Goal: Communication & Community: Answer question/provide support

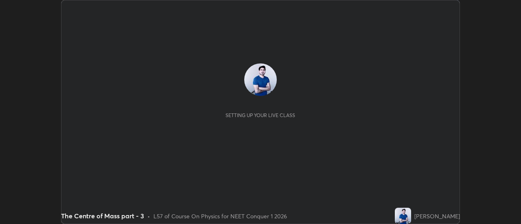
scroll to position [224, 520]
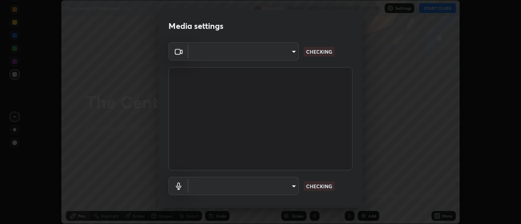
type input "6db99b6eec43879c9c37220b589585cee9a8a2a9ecad64e3b740b2de92d68dc4"
click at [288, 183] on body "Erase all The Centre of Mass part - 3 Recording WAS SCHEDULED TO START AT 1:30 …" at bounding box center [260, 112] width 521 height 224
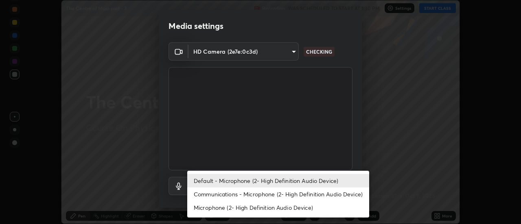
click at [274, 196] on li "Communications - Microphone (2- High Definition Audio Device)" at bounding box center [278, 194] width 182 height 13
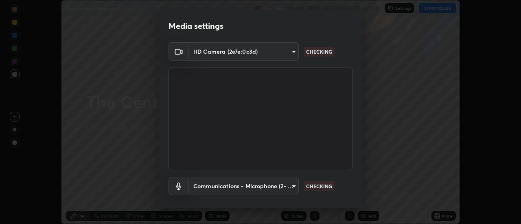
click at [292, 187] on body "Erase all The Centre of Mass part - 3 Recording WAS SCHEDULED TO START AT 1:30 …" at bounding box center [260, 112] width 521 height 224
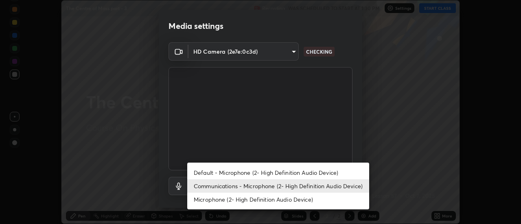
click at [260, 172] on li "Default - Microphone (2- High Definition Audio Device)" at bounding box center [278, 172] width 182 height 13
type input "default"
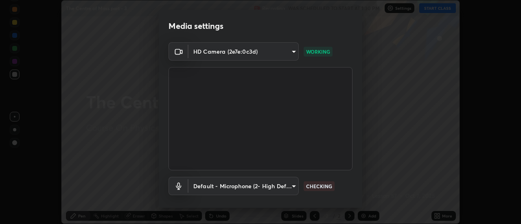
scroll to position [43, 0]
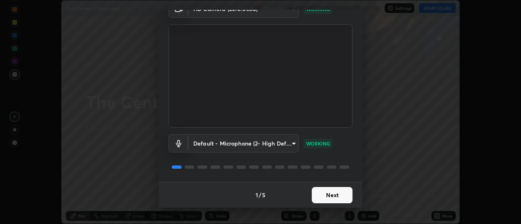
click at [323, 194] on button "Next" at bounding box center [332, 195] width 41 height 16
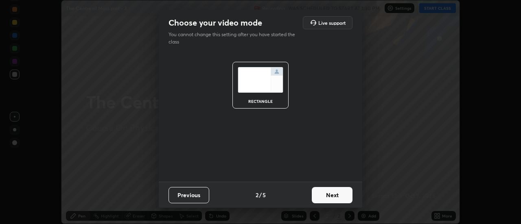
click at [327, 198] on button "Next" at bounding box center [332, 195] width 41 height 16
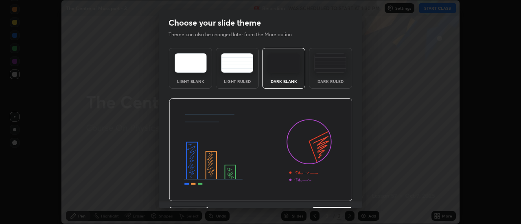
scroll to position [20, 0]
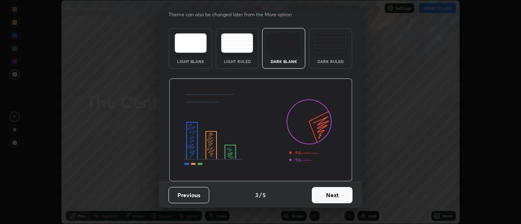
click at [326, 196] on button "Next" at bounding box center [332, 195] width 41 height 16
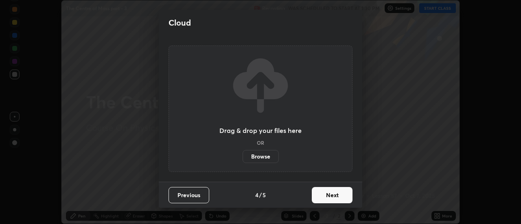
click at [329, 198] on button "Next" at bounding box center [332, 195] width 41 height 16
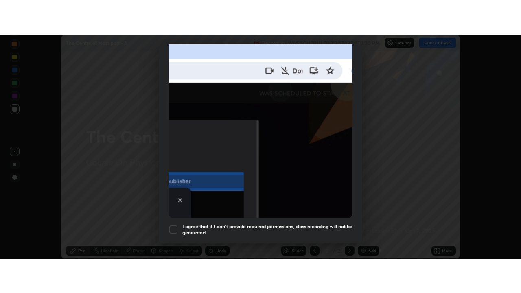
scroll to position [209, 0]
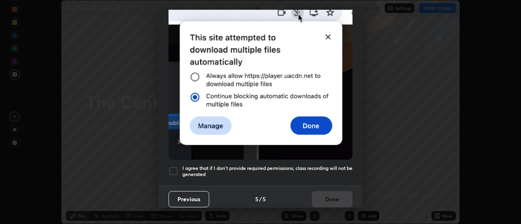
click at [174, 168] on div at bounding box center [173, 171] width 10 height 10
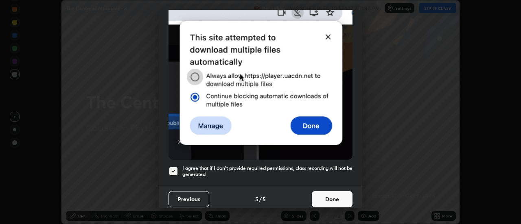
click at [325, 196] on button "Done" at bounding box center [332, 199] width 41 height 16
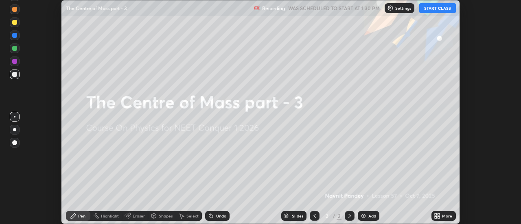
click at [436, 217] on icon at bounding box center [435, 217] width 2 height 2
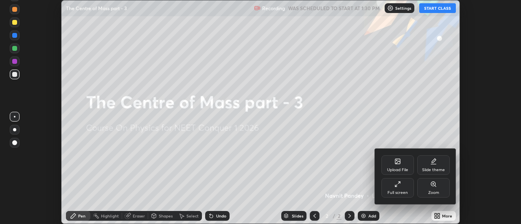
click at [398, 191] on div "Full screen" at bounding box center [397, 193] width 20 height 4
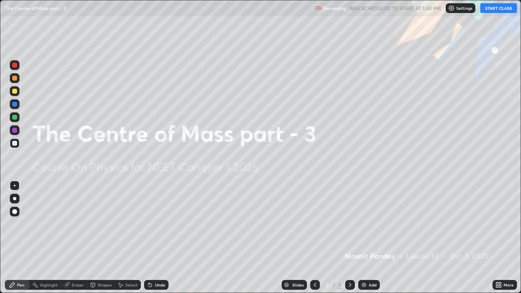
scroll to position [293, 521]
click at [500, 9] on button "START CLASS" at bounding box center [498, 8] width 37 height 10
click at [362, 224] on img at bounding box center [363, 284] width 7 height 7
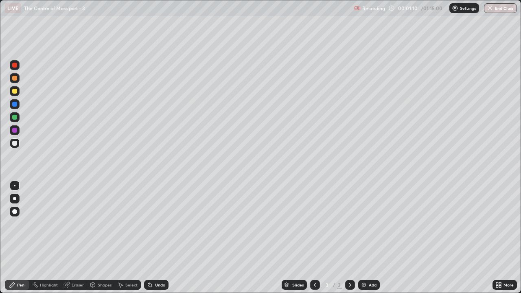
click at [13, 117] on div at bounding box center [14, 117] width 5 height 5
click at [15, 144] on div at bounding box center [14, 143] width 5 height 5
click at [150, 224] on icon at bounding box center [150, 284] width 7 height 7
click at [13, 118] on div at bounding box center [14, 117] width 5 height 5
click at [66, 224] on icon at bounding box center [66, 284] width 5 height 5
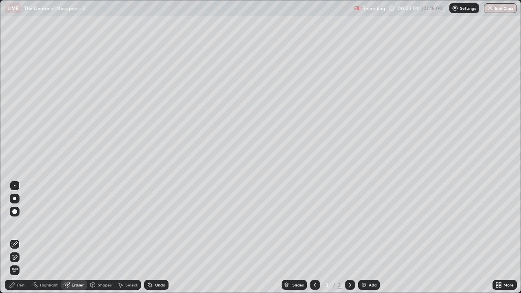
click at [18, 224] on div "Pen" at bounding box center [20, 285] width 7 height 4
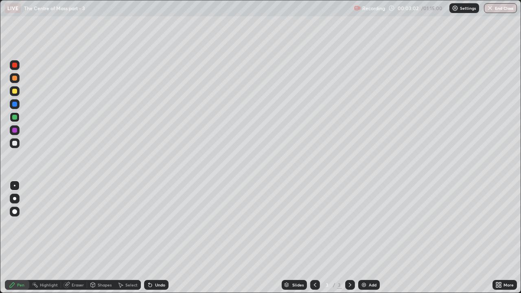
click at [14, 117] on div at bounding box center [14, 117] width 5 height 5
click at [15, 215] on div at bounding box center [15, 212] width 10 height 10
click at [16, 89] on div at bounding box center [14, 91] width 5 height 5
click at [15, 185] on div at bounding box center [15, 186] width 2 height 2
click at [347, 224] on icon at bounding box center [350, 284] width 7 height 7
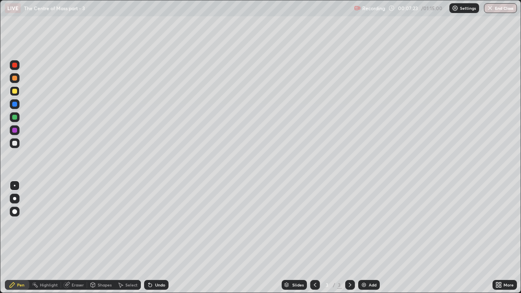
click at [363, 224] on img at bounding box center [363, 284] width 7 height 7
click at [155, 224] on div "Undo" at bounding box center [160, 285] width 10 height 4
click at [14, 103] on div at bounding box center [14, 104] width 5 height 5
click at [16, 143] on div at bounding box center [14, 143] width 5 height 5
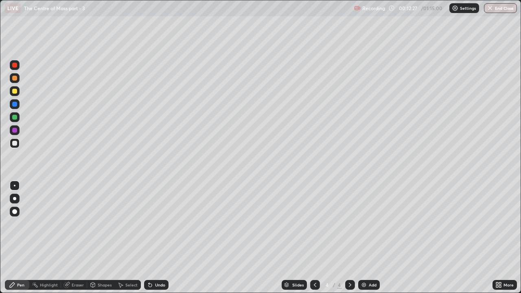
click at [364, 224] on img at bounding box center [363, 284] width 7 height 7
click at [14, 117] on div at bounding box center [14, 117] width 5 height 5
click at [153, 224] on div "Undo" at bounding box center [156, 285] width 24 height 10
click at [155, 224] on div "Undo" at bounding box center [160, 285] width 10 height 4
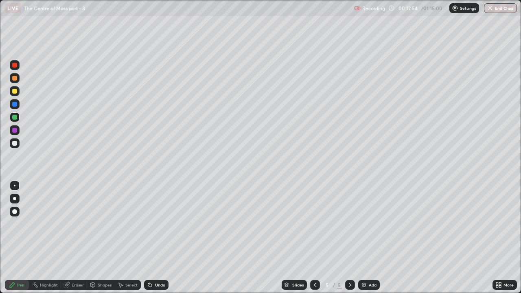
click at [151, 224] on icon at bounding box center [150, 284] width 7 height 7
click at [149, 224] on icon at bounding box center [149, 284] width 3 height 3
click at [153, 224] on div "Undo" at bounding box center [156, 285] width 24 height 10
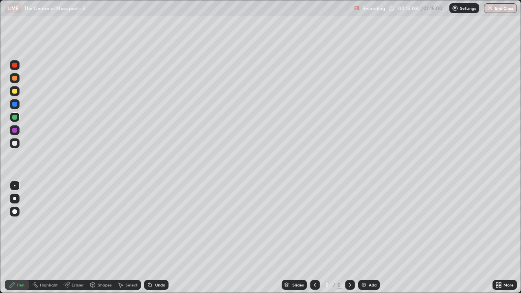
click at [153, 224] on div "Undo" at bounding box center [156, 285] width 24 height 10
click at [155, 224] on div "Undo" at bounding box center [160, 285] width 10 height 4
click at [149, 224] on icon at bounding box center [149, 284] width 3 height 3
click at [148, 224] on icon at bounding box center [149, 284] width 3 height 3
click at [149, 224] on div "Undo" at bounding box center [156, 285] width 24 height 10
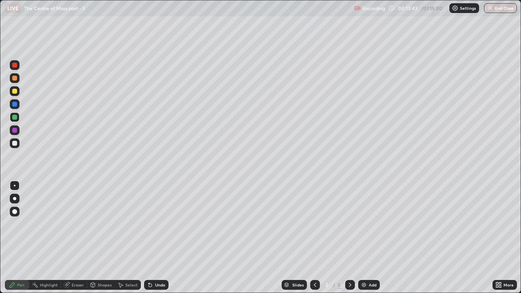
click at [15, 105] on div at bounding box center [14, 104] width 5 height 5
click at [15, 143] on div at bounding box center [14, 143] width 5 height 5
click at [13, 116] on div at bounding box center [14, 117] width 5 height 5
click at [14, 106] on div at bounding box center [14, 104] width 5 height 5
click at [15, 106] on div at bounding box center [14, 104] width 5 height 5
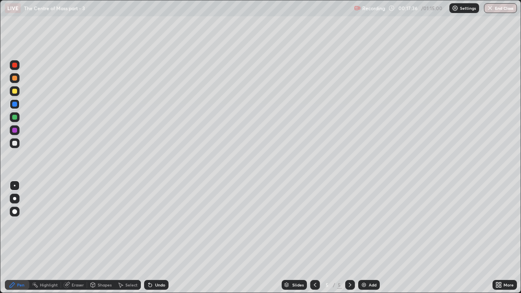
click at [17, 118] on div at bounding box center [14, 117] width 5 height 5
click at [13, 118] on div at bounding box center [14, 117] width 5 height 5
click at [14, 105] on div at bounding box center [14, 104] width 5 height 5
click at [14, 143] on div at bounding box center [14, 143] width 5 height 5
click at [16, 119] on div at bounding box center [14, 117] width 5 height 5
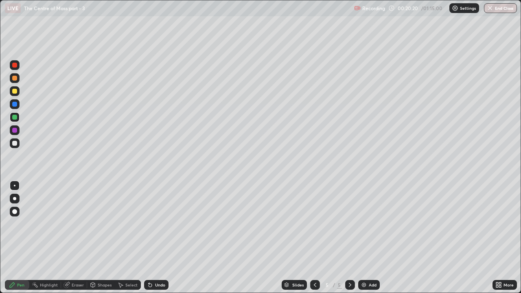
click at [16, 104] on div at bounding box center [14, 104] width 5 height 5
click at [349, 224] on icon at bounding box center [350, 284] width 7 height 7
click at [363, 224] on img at bounding box center [363, 284] width 7 height 7
click at [313, 224] on icon at bounding box center [315, 284] width 7 height 7
click at [351, 224] on icon at bounding box center [350, 284] width 7 height 7
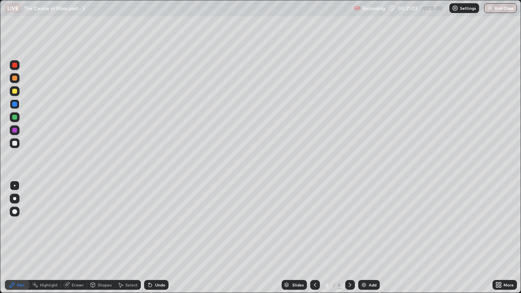
click at [314, 224] on icon at bounding box center [315, 284] width 7 height 7
click at [349, 224] on icon at bounding box center [350, 284] width 7 height 7
click at [15, 117] on div at bounding box center [14, 117] width 5 height 5
click at [313, 224] on icon at bounding box center [315, 284] width 7 height 7
click at [349, 224] on icon at bounding box center [350, 284] width 7 height 7
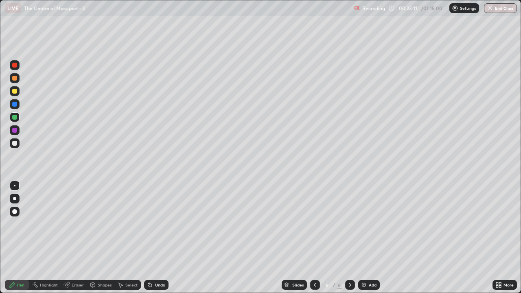
click at [17, 147] on div at bounding box center [15, 143] width 10 height 10
click at [153, 224] on div "Undo" at bounding box center [156, 285] width 24 height 10
click at [155, 224] on div "Undo" at bounding box center [160, 285] width 10 height 4
click at [14, 105] on div at bounding box center [14, 104] width 5 height 5
click at [349, 224] on icon at bounding box center [350, 284] width 7 height 7
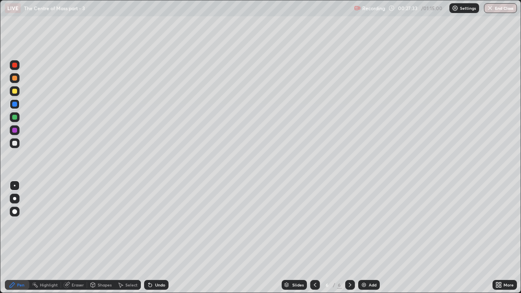
click at [364, 224] on div "Add" at bounding box center [369, 285] width 22 height 10
click at [15, 143] on div at bounding box center [14, 143] width 5 height 5
click at [14, 116] on div at bounding box center [14, 117] width 5 height 5
click at [16, 130] on div at bounding box center [14, 130] width 5 height 5
click at [15, 105] on div at bounding box center [14, 104] width 5 height 5
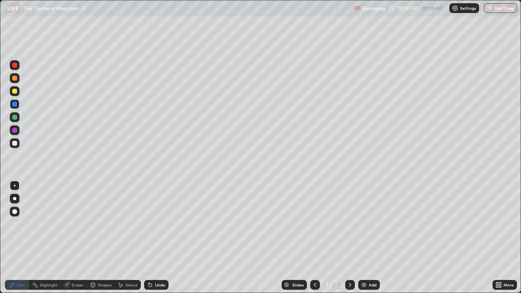
click at [16, 105] on div at bounding box center [14, 104] width 5 height 5
click at [157, 224] on div "Undo" at bounding box center [156, 285] width 24 height 10
click at [157, 224] on div "Undo" at bounding box center [160, 285] width 10 height 4
click at [364, 224] on img at bounding box center [363, 284] width 7 height 7
click at [16, 142] on div at bounding box center [14, 143] width 5 height 5
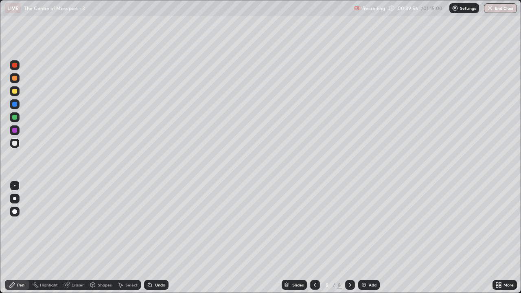
click at [150, 224] on icon at bounding box center [149, 284] width 3 height 3
click at [13, 106] on div at bounding box center [14, 104] width 5 height 5
click at [153, 224] on div "Undo" at bounding box center [156, 285] width 24 height 10
click at [152, 224] on div "Undo" at bounding box center [156, 285] width 24 height 10
click at [148, 224] on icon at bounding box center [148, 283] width 1 height 1
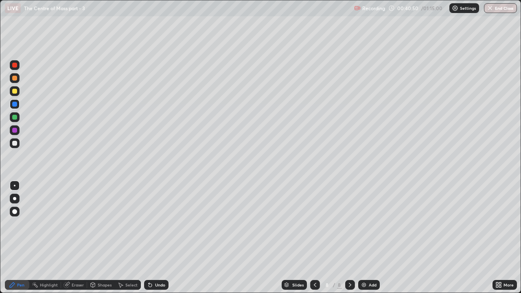
click at [148, 224] on icon at bounding box center [148, 283] width 1 height 1
click at [149, 224] on icon at bounding box center [149, 284] width 3 height 3
click at [152, 224] on icon at bounding box center [150, 284] width 7 height 7
click at [14, 120] on div at bounding box center [15, 117] width 10 height 10
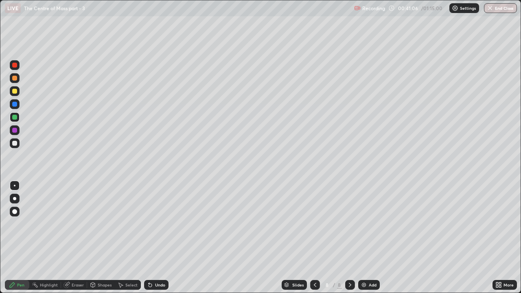
click at [14, 91] on div at bounding box center [14, 91] width 5 height 5
click at [153, 224] on div "Undo" at bounding box center [156, 285] width 24 height 10
click at [17, 118] on div at bounding box center [14, 117] width 5 height 5
click at [349, 224] on icon at bounding box center [350, 284] width 7 height 7
click at [73, 224] on div "Eraser" at bounding box center [78, 285] width 12 height 4
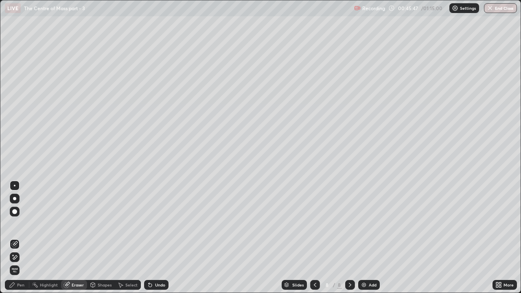
click at [13, 224] on icon at bounding box center [13, 255] width 1 height 1
click at [15, 224] on icon at bounding box center [12, 284] width 7 height 7
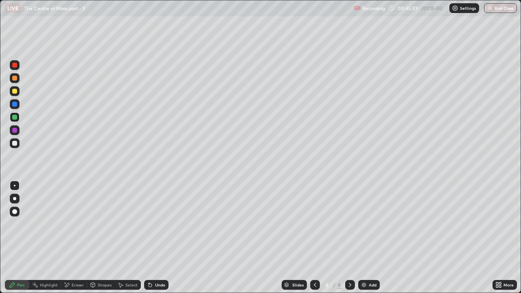
click at [348, 224] on icon at bounding box center [350, 284] width 7 height 7
click at [363, 224] on img at bounding box center [363, 284] width 7 height 7
click at [14, 145] on div at bounding box center [14, 143] width 5 height 5
click at [15, 118] on div at bounding box center [14, 117] width 5 height 5
click at [15, 102] on div at bounding box center [14, 104] width 5 height 5
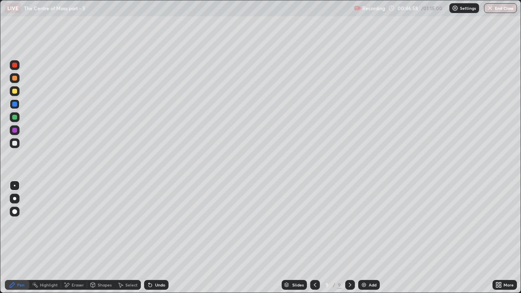
click at [15, 117] on div at bounding box center [14, 117] width 5 height 5
click at [156, 224] on div "Undo" at bounding box center [160, 285] width 10 height 4
click at [15, 131] on div at bounding box center [14, 130] width 5 height 5
click at [350, 224] on icon at bounding box center [350, 284] width 7 height 7
click at [364, 224] on img at bounding box center [363, 284] width 7 height 7
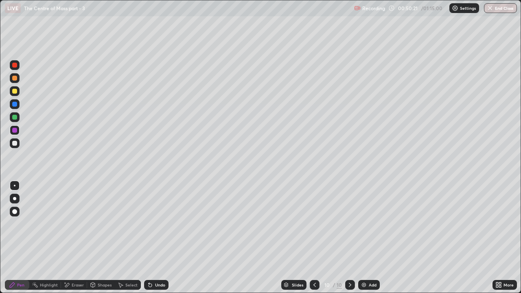
click at [14, 119] on div at bounding box center [14, 117] width 5 height 5
click at [15, 104] on div at bounding box center [14, 104] width 5 height 5
click at [14, 105] on div at bounding box center [14, 104] width 5 height 5
click at [16, 118] on div at bounding box center [14, 117] width 5 height 5
click at [15, 104] on div at bounding box center [14, 104] width 5 height 5
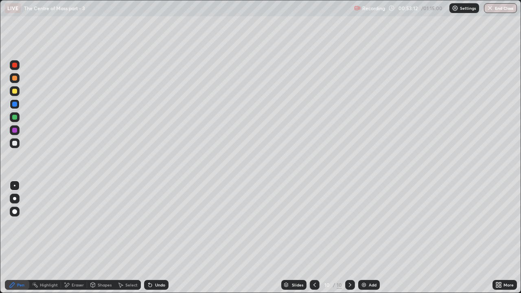
click at [80, 224] on div "Eraser" at bounding box center [78, 285] width 12 height 4
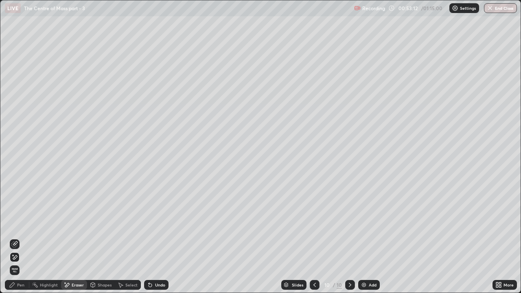
click at [14, 224] on icon at bounding box center [14, 244] width 7 height 7
click at [17, 224] on div "Pen" at bounding box center [17, 285] width 24 height 10
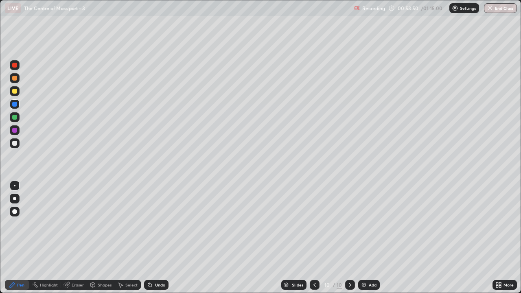
click at [14, 92] on div at bounding box center [14, 91] width 5 height 5
click at [348, 224] on icon at bounding box center [350, 284] width 7 height 7
click at [361, 224] on img at bounding box center [363, 284] width 7 height 7
click at [16, 143] on div at bounding box center [14, 143] width 5 height 5
click at [13, 107] on div at bounding box center [15, 104] width 10 height 10
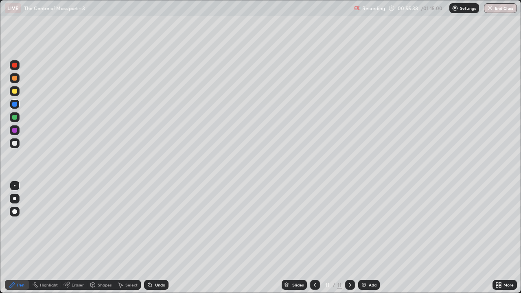
click at [14, 116] on div at bounding box center [14, 117] width 5 height 5
click at [154, 224] on div "Undo" at bounding box center [156, 285] width 24 height 10
click at [153, 224] on div "Undo" at bounding box center [156, 285] width 24 height 10
click at [15, 118] on div at bounding box center [14, 117] width 5 height 5
click at [16, 105] on div at bounding box center [14, 104] width 5 height 5
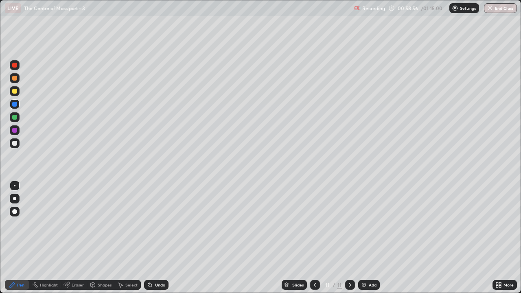
click at [15, 117] on div at bounding box center [14, 117] width 5 height 5
click at [15, 92] on div at bounding box center [14, 91] width 5 height 5
click at [13, 103] on div at bounding box center [14, 104] width 5 height 5
click at [16, 78] on div at bounding box center [14, 78] width 5 height 5
click at [16, 144] on div at bounding box center [14, 143] width 5 height 5
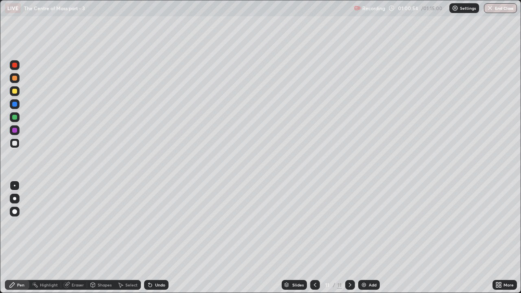
click at [19, 120] on div at bounding box center [15, 117] width 10 height 13
click at [17, 91] on div at bounding box center [14, 91] width 5 height 5
click at [14, 113] on div at bounding box center [15, 117] width 10 height 10
click at [349, 224] on icon at bounding box center [350, 284] width 7 height 7
click at [363, 224] on img at bounding box center [363, 284] width 7 height 7
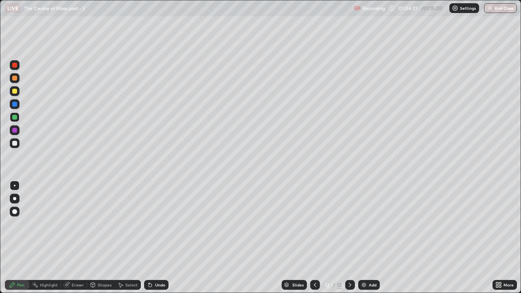
click at [153, 224] on div "Undo" at bounding box center [156, 285] width 24 height 10
click at [314, 224] on icon at bounding box center [315, 284] width 7 height 7
click at [350, 224] on icon at bounding box center [350, 284] width 7 height 7
click at [314, 224] on icon at bounding box center [315, 284] width 7 height 7
click at [349, 224] on icon at bounding box center [350, 284] width 7 height 7
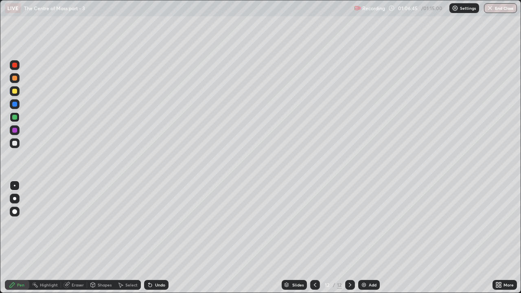
click at [152, 224] on icon at bounding box center [150, 284] width 7 height 7
click at [149, 224] on icon at bounding box center [149, 284] width 3 height 3
click at [154, 224] on div "Undo" at bounding box center [156, 285] width 24 height 10
click at [156, 224] on div "Undo" at bounding box center [160, 285] width 10 height 4
click at [155, 224] on div "Undo" at bounding box center [160, 285] width 10 height 4
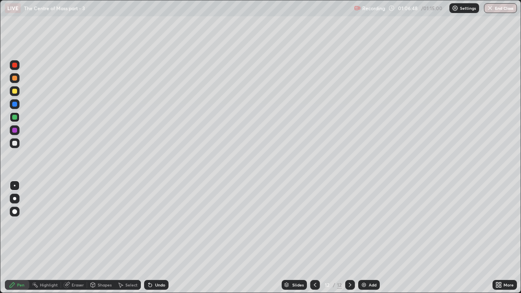
click at [155, 224] on div "Undo" at bounding box center [160, 285] width 10 height 4
click at [313, 224] on icon at bounding box center [315, 284] width 7 height 7
click at [15, 93] on div at bounding box center [14, 91] width 5 height 5
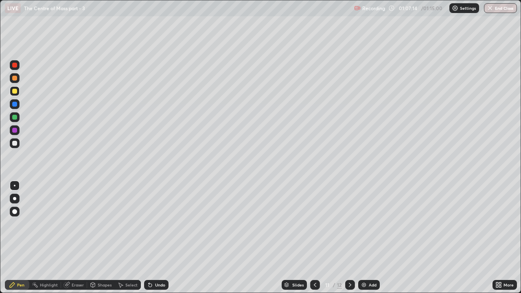
click at [349, 224] on icon at bounding box center [350, 284] width 7 height 7
click at [314, 224] on icon at bounding box center [315, 285] width 2 height 4
click at [349, 224] on icon at bounding box center [350, 285] width 2 height 4
click at [313, 224] on icon at bounding box center [315, 284] width 7 height 7
click at [350, 224] on icon at bounding box center [350, 284] width 7 height 7
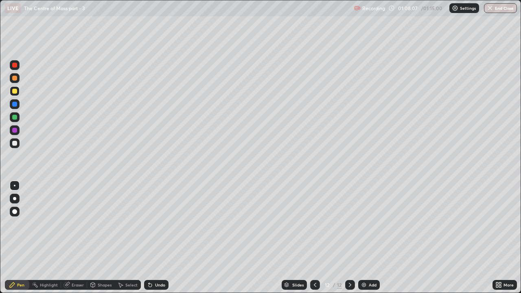
click at [14, 118] on div at bounding box center [14, 117] width 5 height 5
click at [14, 105] on div at bounding box center [14, 104] width 5 height 5
click at [348, 224] on icon at bounding box center [350, 284] width 7 height 7
click at [364, 224] on img at bounding box center [363, 284] width 7 height 7
click at [315, 224] on icon at bounding box center [315, 284] width 7 height 7
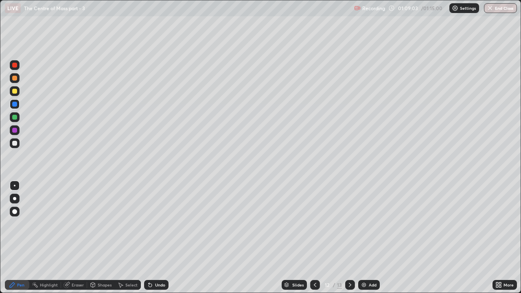
click at [349, 224] on icon at bounding box center [350, 285] width 2 height 4
click at [156, 224] on div "Undo" at bounding box center [160, 285] width 10 height 4
click at [155, 224] on div "Undo" at bounding box center [156, 285] width 24 height 10
click at [15, 117] on div at bounding box center [14, 117] width 5 height 5
click at [304, 224] on div "Slides" at bounding box center [293, 285] width 25 height 10
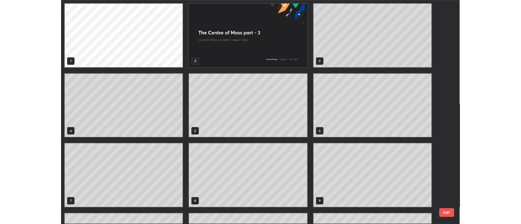
scroll to position [290, 516]
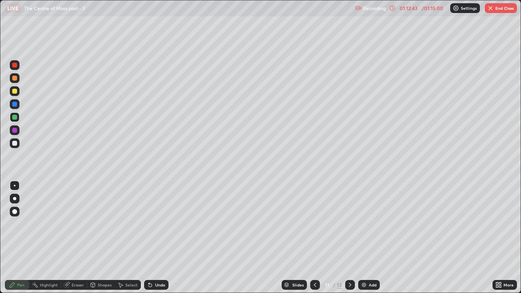
click at [349, 224] on icon at bounding box center [350, 284] width 7 height 7
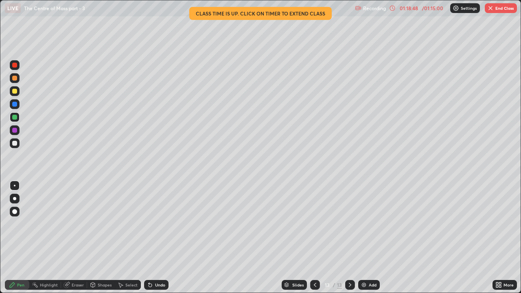
click at [362, 224] on img at bounding box center [363, 284] width 7 height 7
click at [16, 144] on div at bounding box center [14, 143] width 5 height 5
click at [14, 105] on div at bounding box center [14, 104] width 5 height 5
click at [13, 116] on div at bounding box center [14, 117] width 5 height 5
click at [154, 224] on div "Undo" at bounding box center [156, 285] width 24 height 10
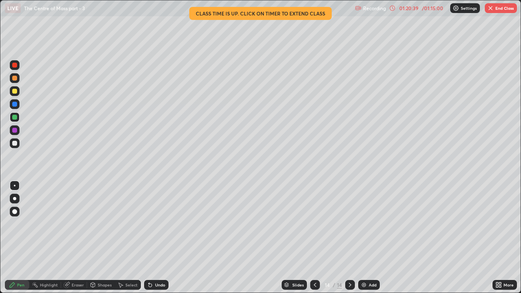
click at [154, 224] on div "Undo" at bounding box center [156, 285] width 24 height 10
click at [153, 224] on div "Undo" at bounding box center [156, 285] width 24 height 10
click at [15, 105] on div at bounding box center [14, 104] width 5 height 5
click at [15, 118] on div at bounding box center [14, 117] width 5 height 5
click at [15, 104] on div at bounding box center [14, 104] width 5 height 5
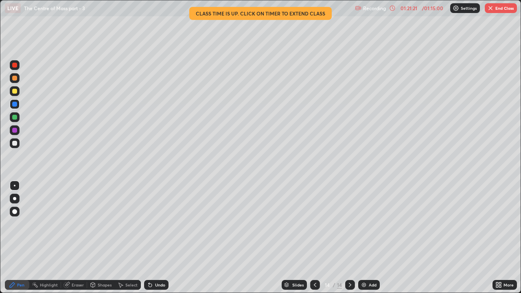
click at [157, 224] on div "Undo" at bounding box center [160, 285] width 10 height 4
click at [152, 224] on icon at bounding box center [150, 284] width 7 height 7
click at [148, 224] on icon at bounding box center [148, 283] width 1 height 1
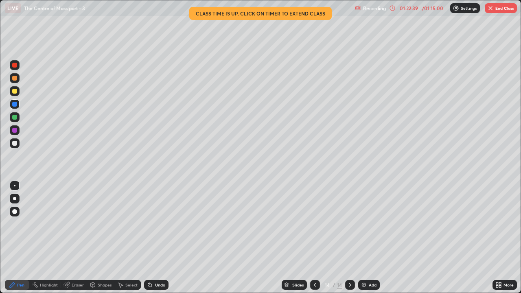
click at [155, 224] on div "Undo" at bounding box center [160, 285] width 10 height 4
click at [68, 224] on icon at bounding box center [67, 284] width 4 height 4
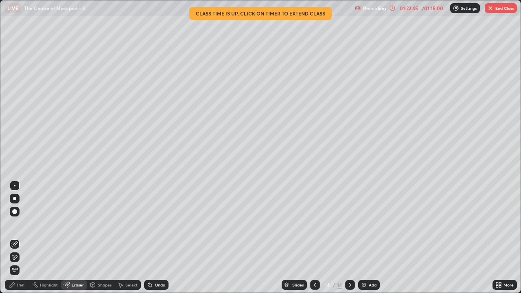
click at [21, 224] on div "Pen" at bounding box center [20, 285] width 7 height 4
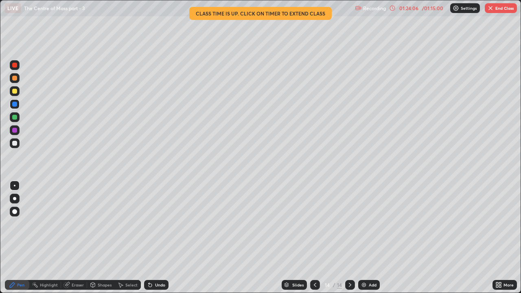
click at [154, 224] on div "Undo" at bounding box center [156, 285] width 24 height 10
click at [78, 224] on div "Eraser" at bounding box center [78, 285] width 12 height 4
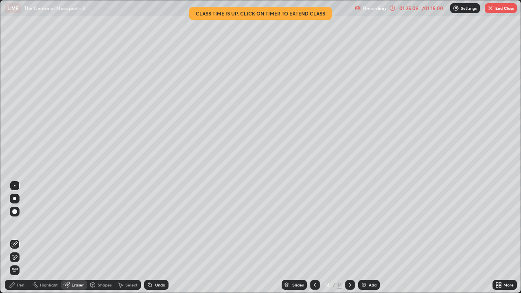
click at [22, 224] on div "Pen" at bounding box center [20, 285] width 7 height 4
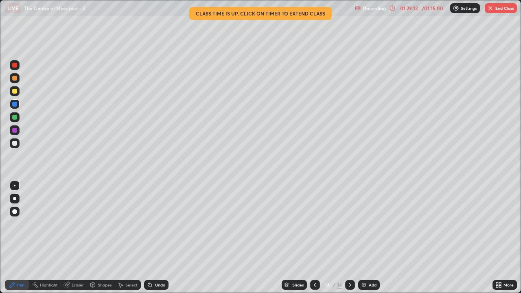
click at [493, 8] on img "button" at bounding box center [490, 8] width 7 height 7
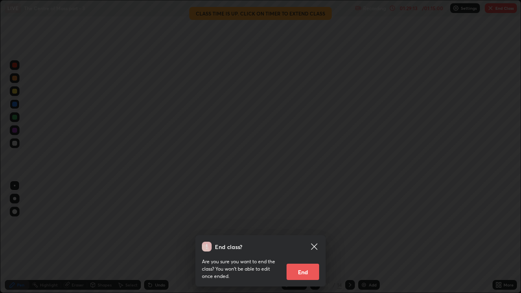
click at [300, 224] on button "End" at bounding box center [302, 272] width 33 height 16
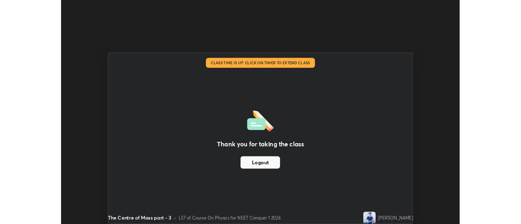
scroll to position [40450, 40153]
